Goal: Task Accomplishment & Management: Use online tool/utility

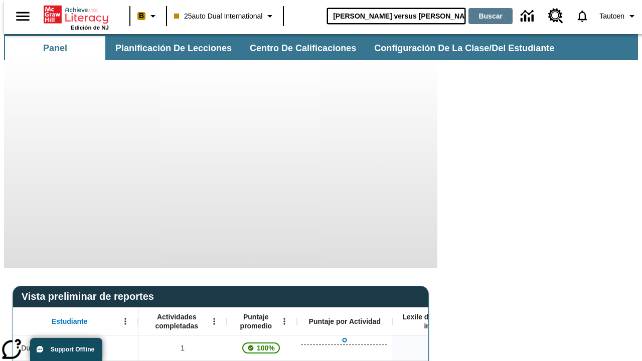
type input "[PERSON_NAME] versus [PERSON_NAME]"
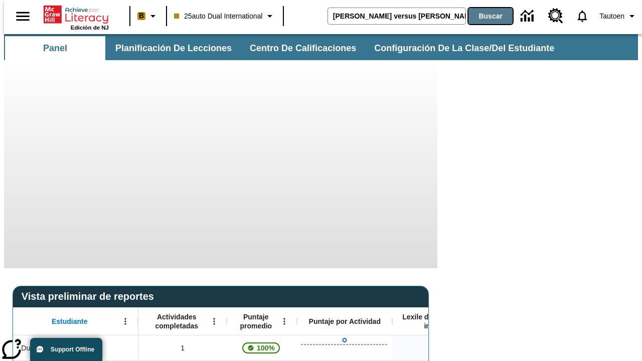
click at [484, 16] on button "Buscar" at bounding box center [490, 16] width 44 height 16
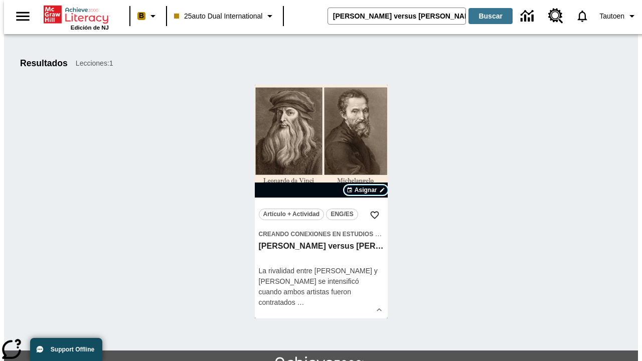
click at [366, 190] on span "Asignar" at bounding box center [365, 190] width 23 height 9
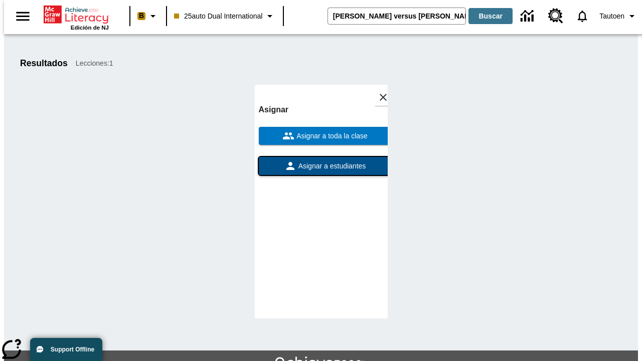
click at [321, 161] on span "Asignar a estudiantes" at bounding box center [331, 166] width 70 height 11
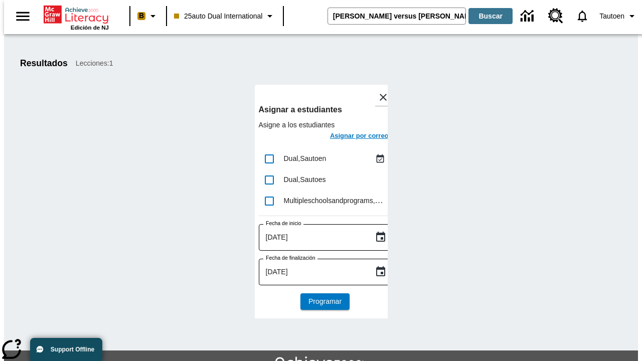
click at [269, 158] on input "lesson details" at bounding box center [269, 158] width 21 height 21
checkbox input "true"
click at [350, 137] on h6 "Asignar por correo" at bounding box center [359, 136] width 59 height 12
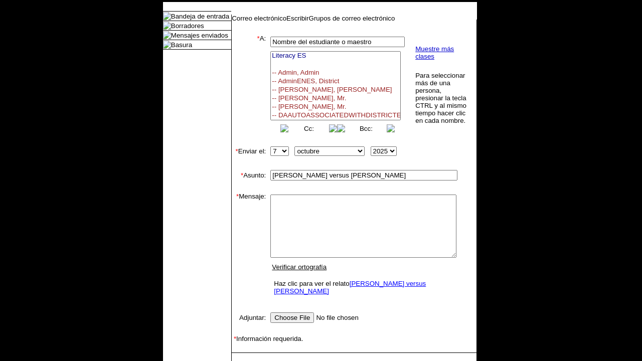
select select
